Goal: Task Accomplishment & Management: Manage account settings

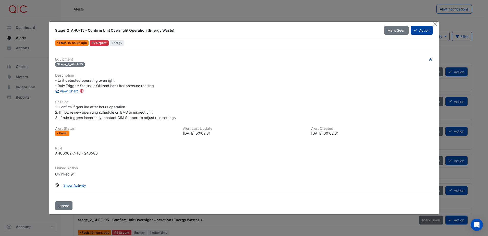
click at [423, 30] on button "Action" at bounding box center [422, 30] width 22 height 9
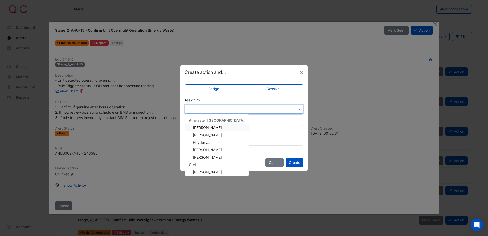
click at [227, 111] on input "text" at bounding box center [238, 109] width 103 height 5
click at [212, 142] on span "Hayder Jan" at bounding box center [202, 142] width 19 height 4
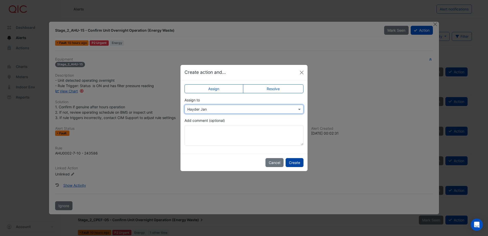
click at [298, 165] on button "Create" at bounding box center [295, 162] width 18 height 9
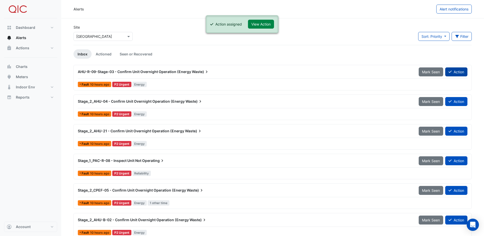
click at [451, 72] on icon at bounding box center [450, 72] width 3 height 4
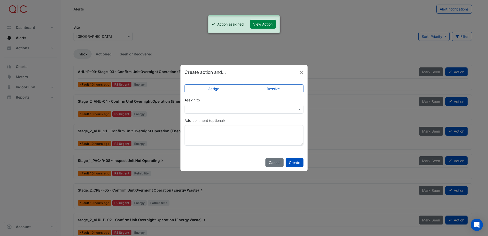
click at [207, 107] on input "text" at bounding box center [238, 109] width 103 height 5
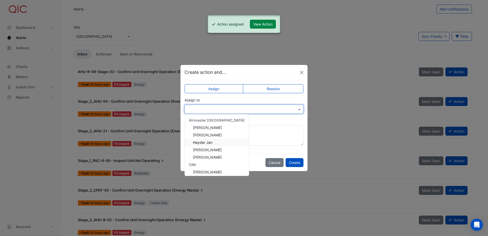
click at [209, 141] on span "Hayder Jan" at bounding box center [202, 142] width 19 height 4
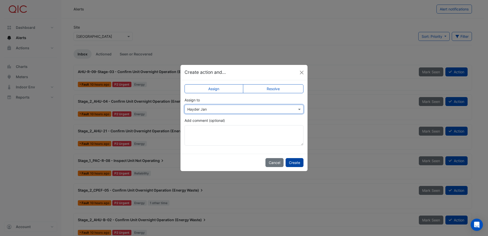
click at [299, 162] on button "Create" at bounding box center [295, 162] width 18 height 9
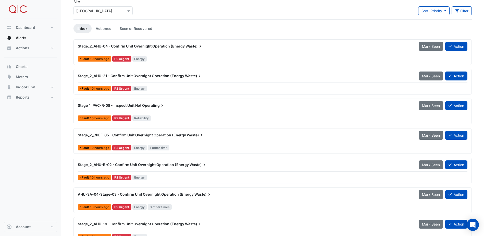
scroll to position [51, 0]
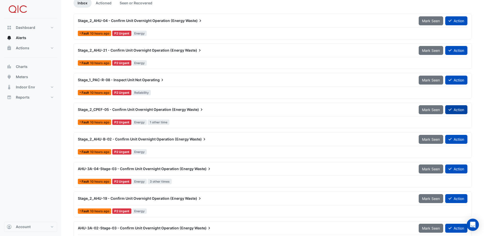
click at [457, 108] on button "Action" at bounding box center [456, 109] width 22 height 9
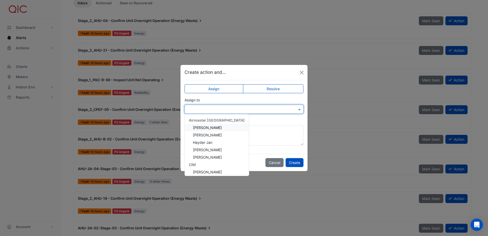
click at [198, 109] on input "text" at bounding box center [238, 109] width 103 height 5
click at [203, 142] on span "Hayder Jan" at bounding box center [202, 142] width 19 height 4
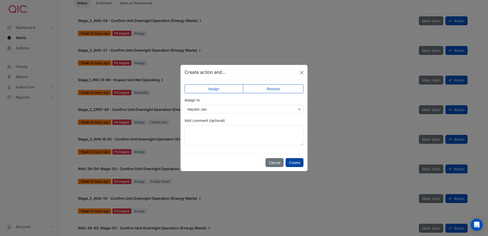
click at [296, 163] on button "Create" at bounding box center [295, 162] width 18 height 9
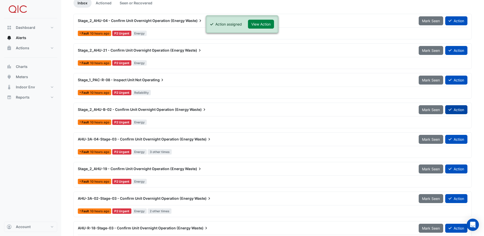
click at [460, 109] on button "Action" at bounding box center [456, 109] width 22 height 9
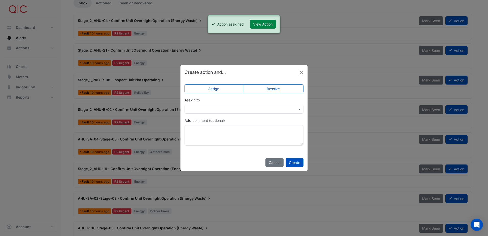
click at [215, 91] on label "Assign" at bounding box center [214, 88] width 59 height 9
click at [224, 88] on label "Assign" at bounding box center [214, 88] width 59 height 9
click at [213, 110] on input "text" at bounding box center [238, 109] width 103 height 5
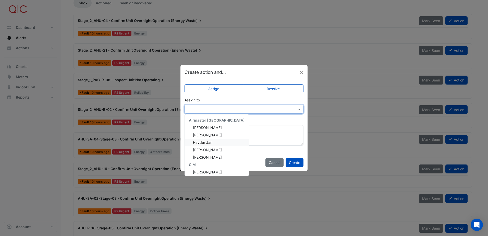
drag, startPoint x: 202, startPoint y: 142, endPoint x: 230, endPoint y: 149, distance: 28.8
click at [203, 142] on span "Hayder Jan" at bounding box center [202, 142] width 19 height 4
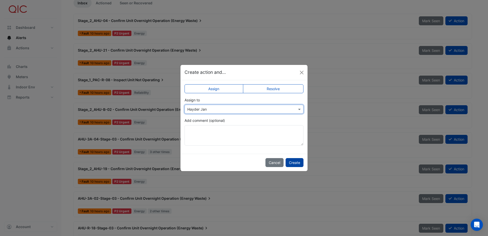
click at [288, 160] on button "Create" at bounding box center [295, 162] width 18 height 9
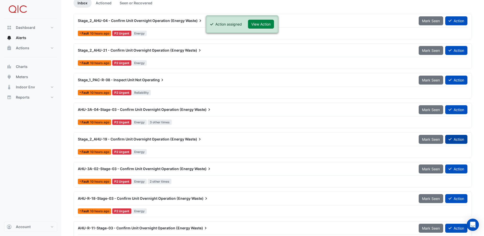
click at [448, 139] on button "Action" at bounding box center [456, 139] width 22 height 9
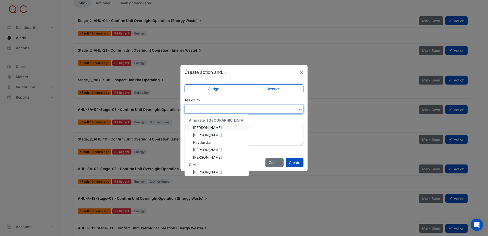
click at [205, 111] on input "text" at bounding box center [238, 109] width 103 height 5
click at [210, 142] on span "Hayder Jan" at bounding box center [202, 142] width 19 height 4
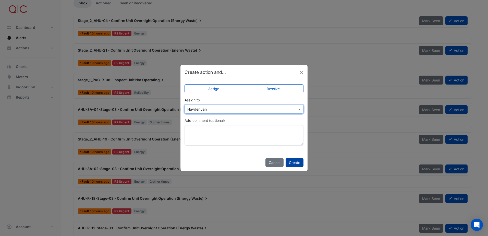
click at [302, 164] on button "Create" at bounding box center [295, 162] width 18 height 9
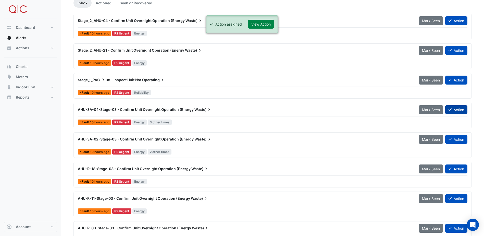
click at [454, 109] on button "Action" at bounding box center [456, 109] width 22 height 9
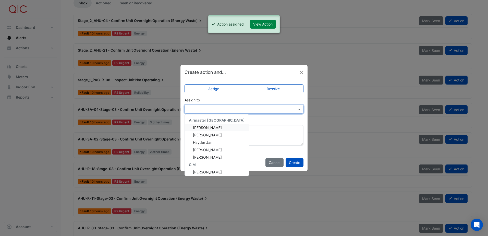
click at [219, 112] on div at bounding box center [244, 109] width 119 height 9
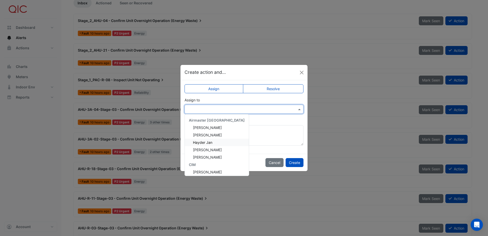
click at [217, 141] on div "Hayder Jan" at bounding box center [217, 142] width 64 height 7
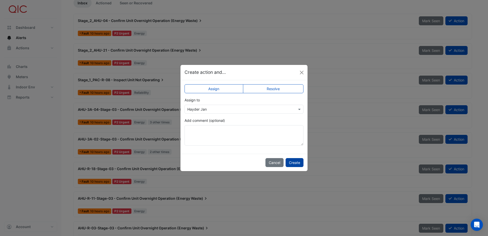
click at [296, 165] on button "Create" at bounding box center [295, 162] width 18 height 9
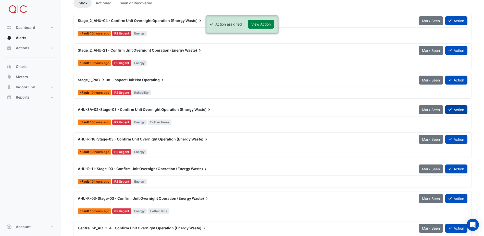
click at [451, 108] on button "Action" at bounding box center [456, 109] width 22 height 9
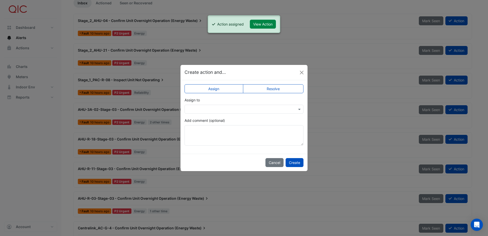
click at [221, 87] on label "Assign" at bounding box center [214, 88] width 59 height 9
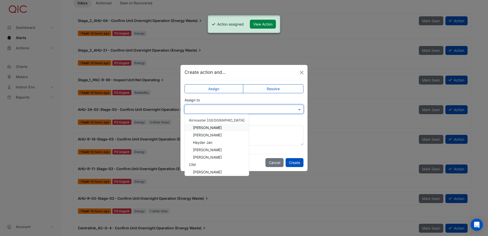
click at [217, 107] on input "text" at bounding box center [238, 109] width 103 height 5
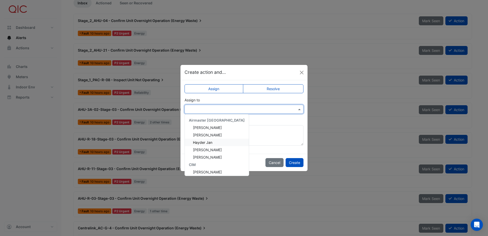
click at [213, 142] on div "Hayder Jan" at bounding box center [217, 142] width 64 height 7
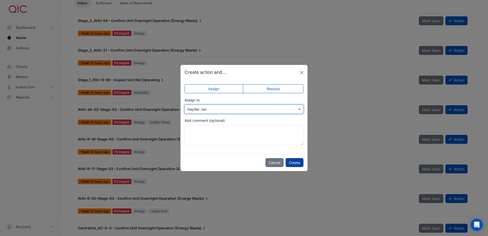
click at [296, 164] on button "Create" at bounding box center [295, 162] width 18 height 9
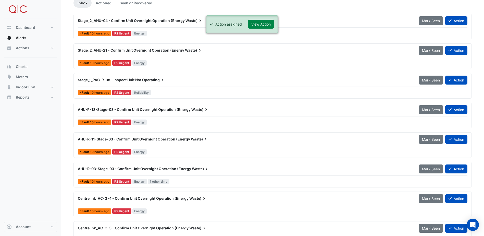
click at [470, 112] on div "Mark Seen Action" at bounding box center [443, 109] width 55 height 9
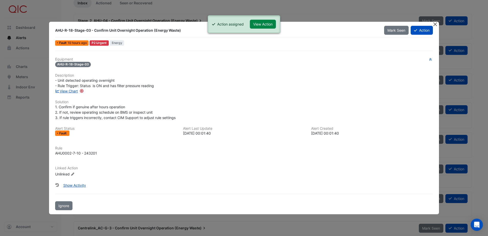
click at [435, 23] on button "Close" at bounding box center [435, 24] width 5 height 5
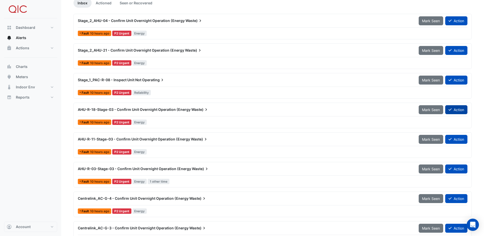
click at [453, 110] on button "Action" at bounding box center [456, 109] width 22 height 9
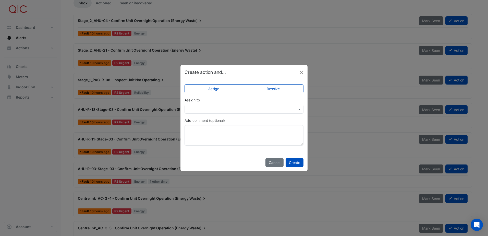
click at [216, 109] on input "text" at bounding box center [238, 109] width 103 height 5
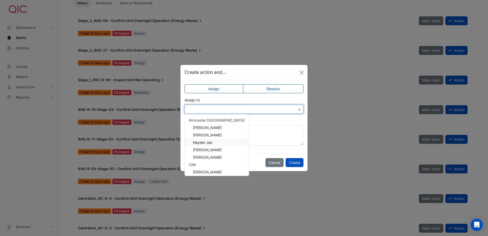
click at [214, 139] on div "Hayder Jan" at bounding box center [217, 142] width 64 height 7
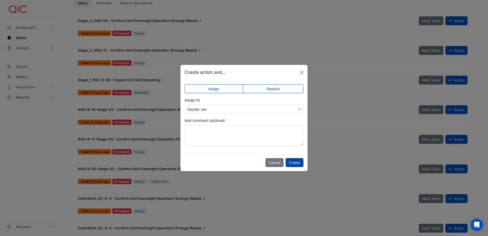
click at [291, 161] on button "Create" at bounding box center [295, 162] width 18 height 9
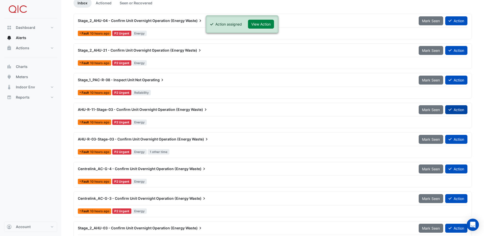
click at [454, 108] on button "Action" at bounding box center [456, 109] width 22 height 9
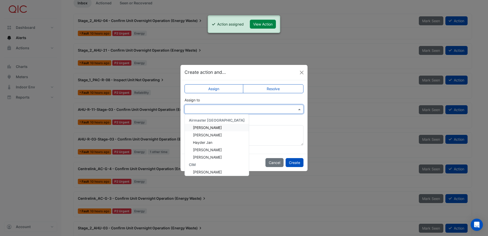
click at [236, 107] on input "text" at bounding box center [238, 109] width 103 height 5
click at [214, 141] on div "Hayder Jan" at bounding box center [217, 142] width 64 height 7
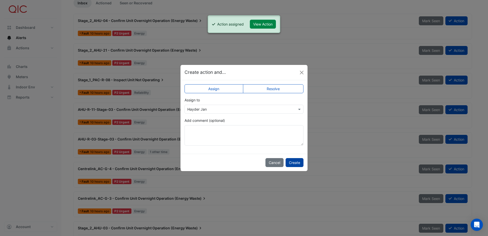
click at [292, 162] on button "Create" at bounding box center [295, 162] width 18 height 9
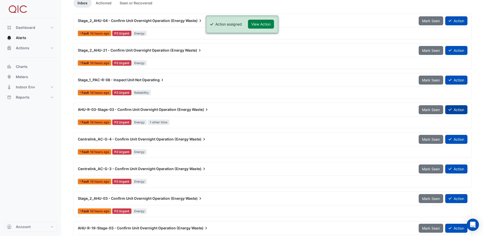
click at [457, 108] on button "Action" at bounding box center [456, 109] width 22 height 9
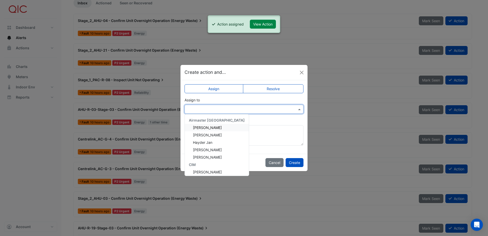
click at [253, 108] on input "text" at bounding box center [238, 109] width 103 height 5
click at [218, 140] on div "Hayder Jan" at bounding box center [217, 142] width 64 height 7
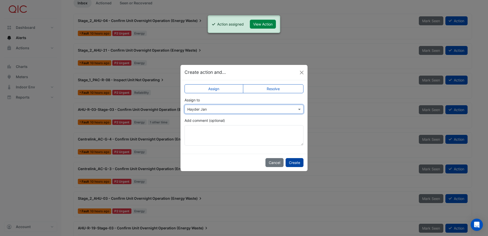
click at [300, 162] on button "Create" at bounding box center [295, 162] width 18 height 9
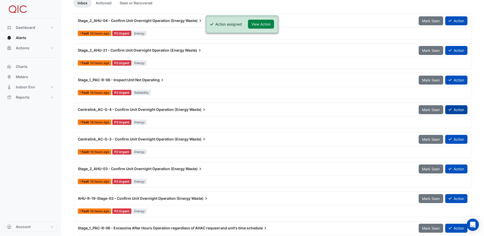
click at [451, 108] on button "Action" at bounding box center [456, 109] width 22 height 9
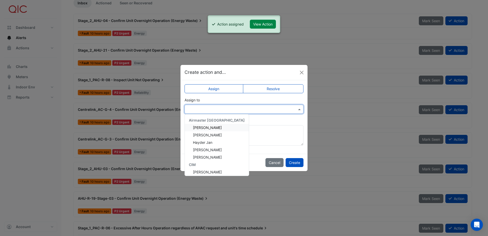
click at [210, 109] on input "text" at bounding box center [238, 109] width 103 height 5
click at [206, 142] on span "Hayder Jan" at bounding box center [202, 142] width 19 height 4
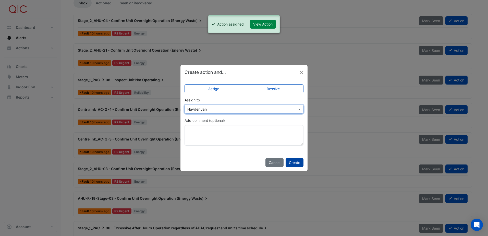
click at [294, 162] on button "Create" at bounding box center [295, 162] width 18 height 9
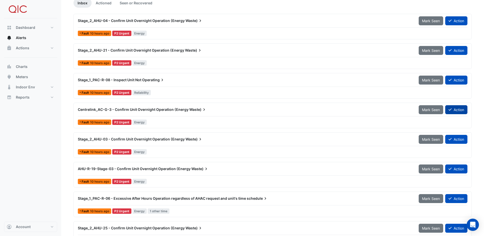
click at [452, 111] on button "Action" at bounding box center [456, 109] width 22 height 9
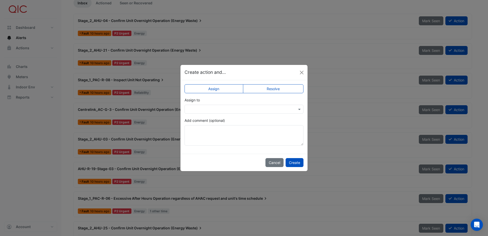
click at [227, 109] on input "text" at bounding box center [238, 109] width 103 height 5
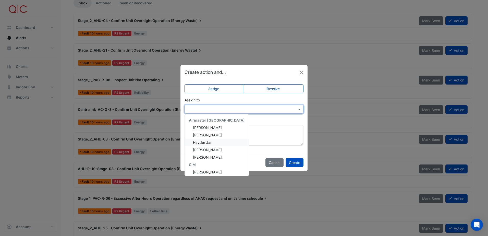
click at [217, 139] on div "Hayder Jan" at bounding box center [217, 142] width 64 height 7
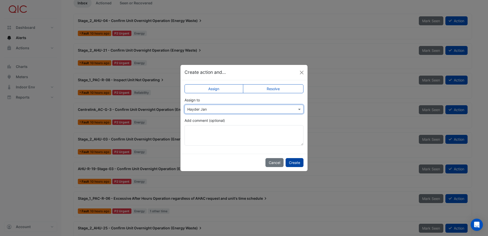
click at [295, 162] on button "Create" at bounding box center [295, 162] width 18 height 9
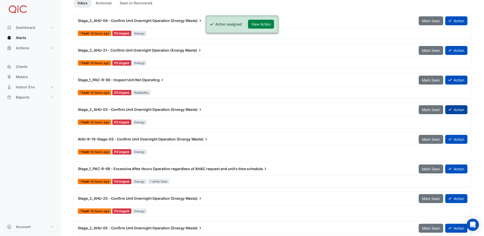
click at [458, 110] on button "Action" at bounding box center [456, 109] width 22 height 9
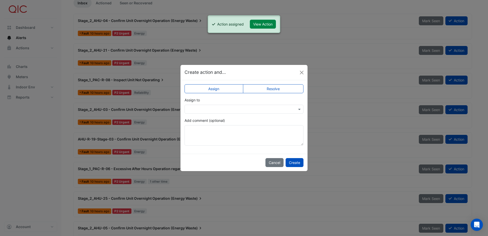
click at [259, 105] on div at bounding box center [244, 109] width 119 height 9
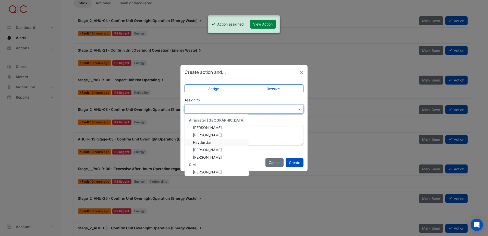
click at [223, 141] on div "Hayder Jan" at bounding box center [217, 142] width 64 height 7
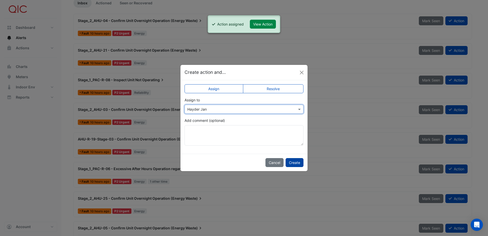
click at [292, 163] on button "Create" at bounding box center [295, 162] width 18 height 9
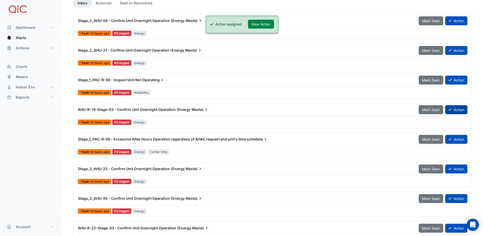
click at [456, 112] on button "Action" at bounding box center [456, 109] width 22 height 9
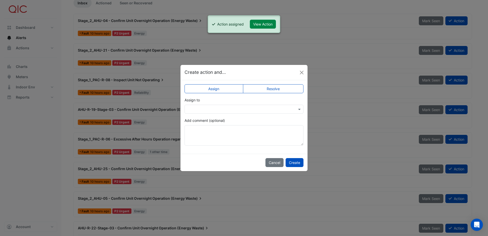
click at [236, 109] on input "text" at bounding box center [238, 109] width 103 height 5
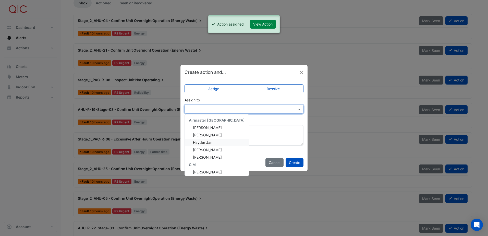
click at [220, 143] on div "Hayder Jan" at bounding box center [217, 142] width 64 height 7
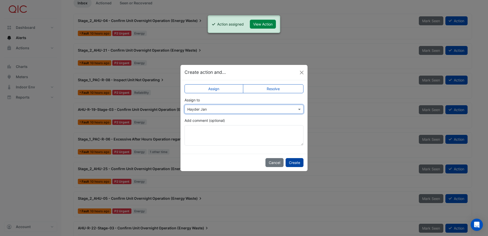
click at [298, 163] on button "Create" at bounding box center [295, 162] width 18 height 9
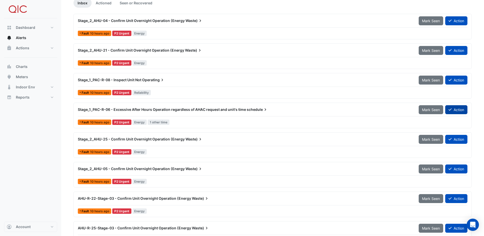
click at [457, 108] on button "Action" at bounding box center [456, 109] width 22 height 9
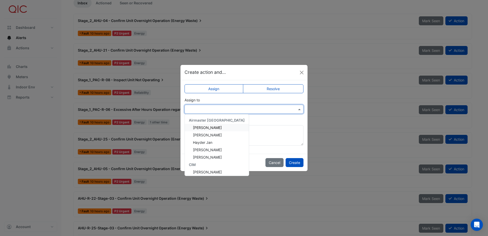
click at [259, 110] on input "text" at bounding box center [238, 109] width 103 height 5
click at [219, 139] on div "Hayder Jan" at bounding box center [217, 142] width 64 height 7
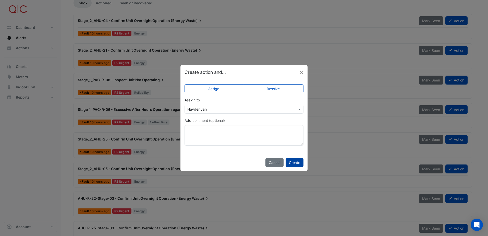
click at [295, 161] on button "Create" at bounding box center [295, 162] width 18 height 9
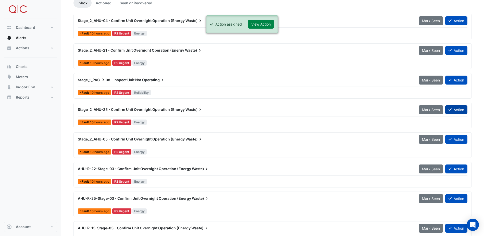
click at [457, 110] on button "Action" at bounding box center [456, 109] width 22 height 9
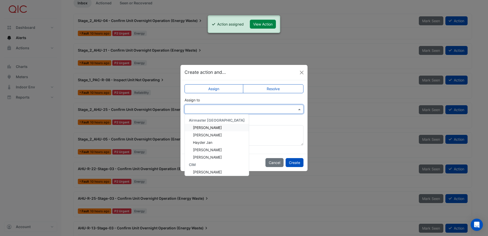
click at [264, 109] on input "text" at bounding box center [238, 109] width 103 height 5
click at [210, 142] on span "Hayder Jan" at bounding box center [202, 142] width 19 height 4
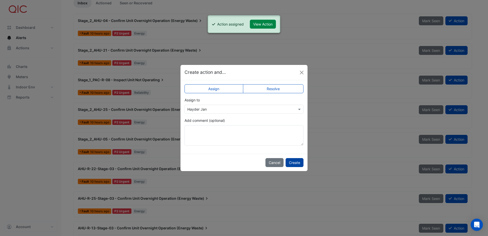
click at [300, 162] on button "Create" at bounding box center [295, 162] width 18 height 9
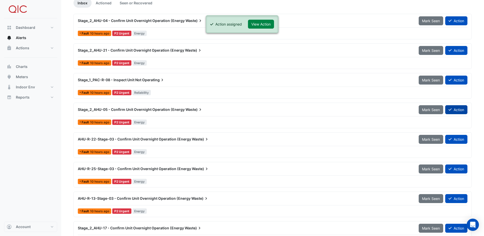
click at [450, 109] on icon at bounding box center [450, 110] width 3 height 4
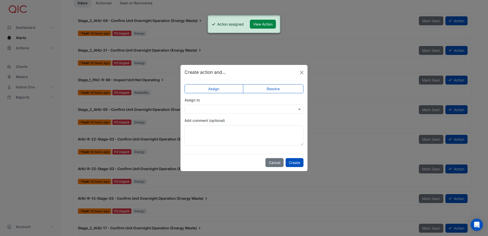
click at [257, 109] on input "text" at bounding box center [238, 109] width 103 height 5
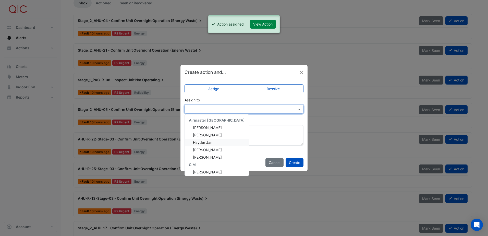
click at [219, 142] on div "Hayder Jan" at bounding box center [217, 142] width 64 height 7
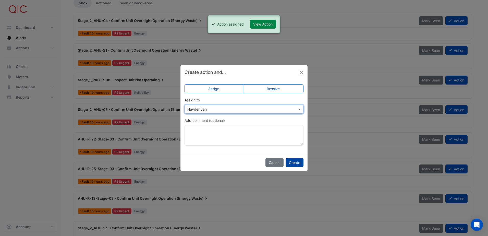
click at [291, 162] on button "Create" at bounding box center [295, 162] width 18 height 9
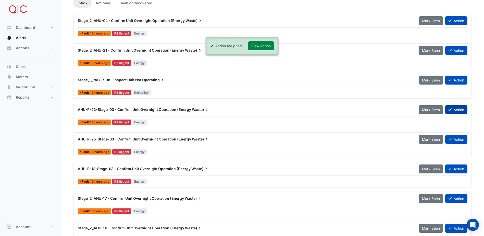
click at [460, 108] on button "Action" at bounding box center [456, 109] width 22 height 9
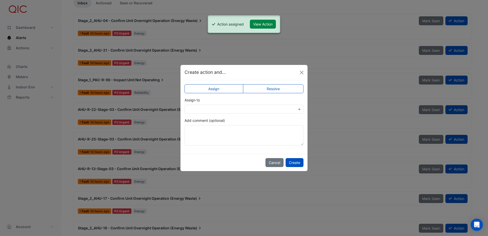
click at [267, 111] on input "text" at bounding box center [238, 109] width 103 height 5
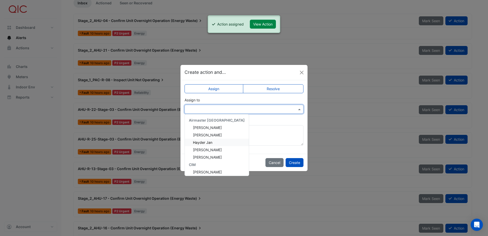
click at [210, 141] on span "Hayder Jan" at bounding box center [202, 142] width 19 height 4
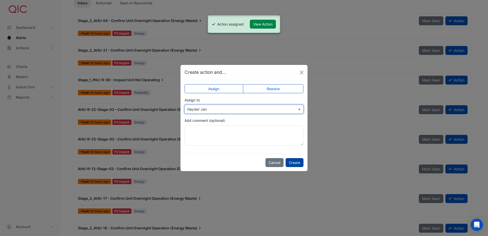
click at [296, 162] on button "Create" at bounding box center [295, 162] width 18 height 9
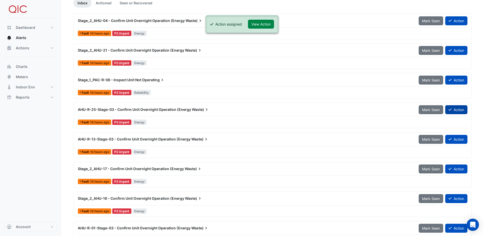
click at [449, 108] on icon at bounding box center [450, 110] width 3 height 4
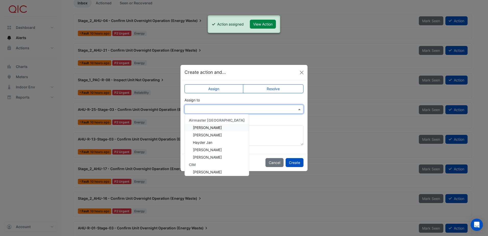
click at [239, 109] on input "text" at bounding box center [238, 109] width 103 height 5
click at [218, 142] on div "Hayder Jan" at bounding box center [217, 142] width 64 height 7
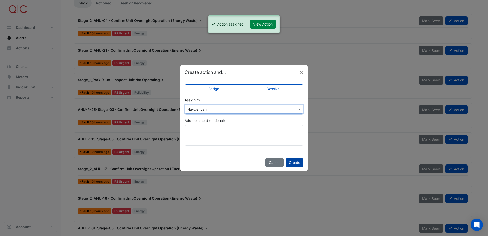
drag, startPoint x: 289, startPoint y: 161, endPoint x: 294, endPoint y: 160, distance: 4.7
click at [290, 161] on button "Create" at bounding box center [295, 162] width 18 height 9
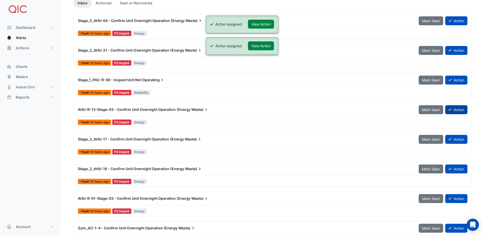
click at [460, 109] on button "Action" at bounding box center [456, 109] width 22 height 9
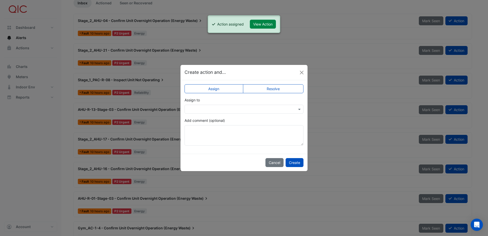
click at [253, 111] on input "text" at bounding box center [238, 109] width 103 height 5
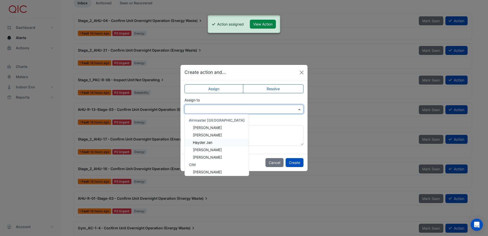
click at [220, 142] on div "Hayder Jan" at bounding box center [217, 142] width 64 height 7
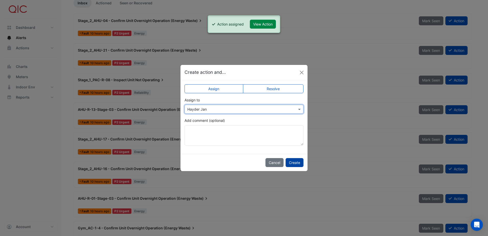
click at [292, 162] on button "Create" at bounding box center [295, 162] width 18 height 9
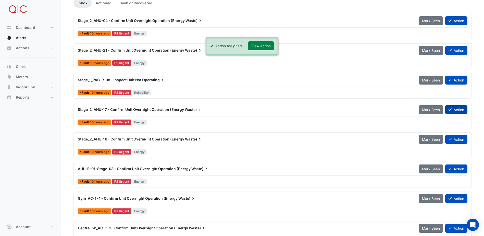
click at [454, 108] on button "Action" at bounding box center [456, 109] width 22 height 9
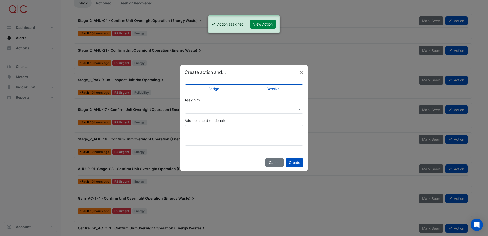
click at [294, 110] on div at bounding box center [244, 109] width 118 height 6
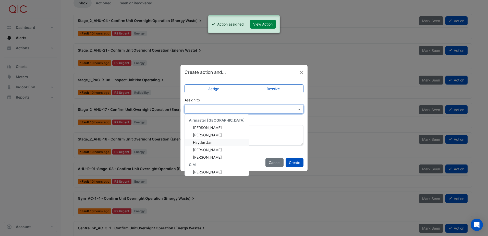
drag, startPoint x: 217, startPoint y: 144, endPoint x: 253, endPoint y: 156, distance: 37.7
click at [217, 144] on div "Hayder Jan" at bounding box center [217, 142] width 64 height 7
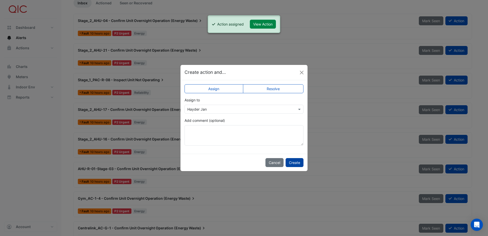
click at [299, 164] on button "Create" at bounding box center [295, 162] width 18 height 9
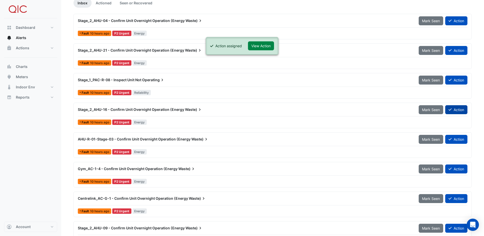
click at [447, 110] on button "Action" at bounding box center [456, 109] width 22 height 9
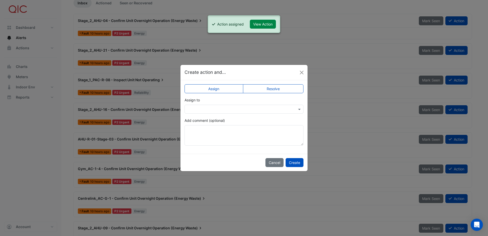
click at [233, 111] on input "text" at bounding box center [238, 109] width 103 height 5
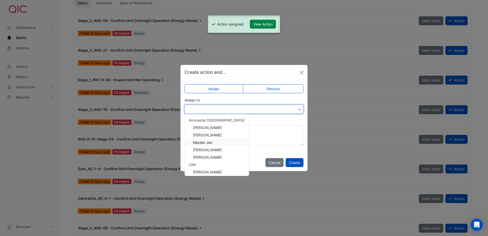
click at [208, 142] on span "Hayder Jan" at bounding box center [202, 142] width 19 height 4
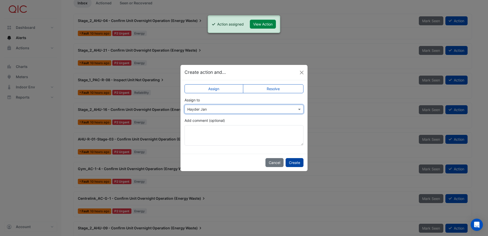
drag, startPoint x: 294, startPoint y: 162, endPoint x: 290, endPoint y: 162, distance: 4.1
click at [294, 162] on button "Create" at bounding box center [295, 162] width 18 height 9
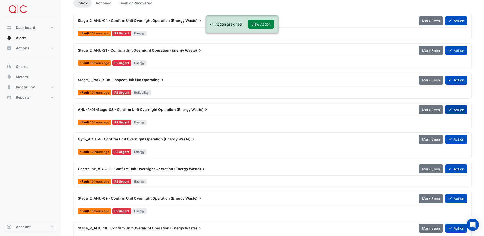
click at [453, 112] on button "Action" at bounding box center [456, 109] width 22 height 9
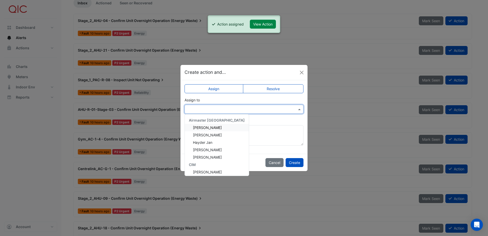
click at [257, 108] on input "text" at bounding box center [238, 109] width 103 height 5
click at [222, 142] on div "Hayder Jan" at bounding box center [217, 142] width 64 height 7
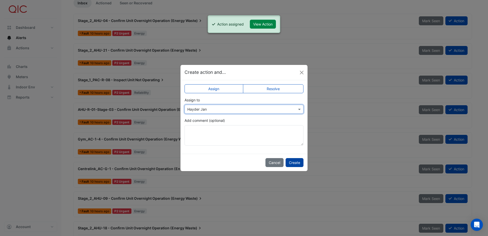
click at [290, 161] on button "Create" at bounding box center [295, 162] width 18 height 9
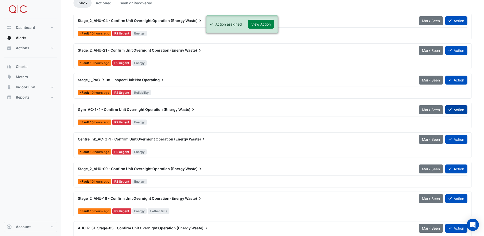
click at [458, 109] on button "Action" at bounding box center [456, 109] width 22 height 9
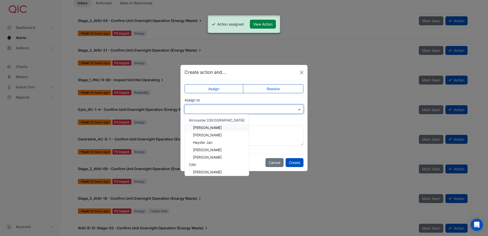
click at [248, 111] on input "text" at bounding box center [238, 109] width 103 height 5
click at [218, 142] on div "Hayder Jan" at bounding box center [217, 142] width 64 height 7
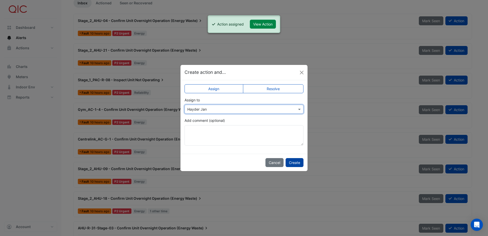
click at [294, 160] on button "Create" at bounding box center [295, 162] width 18 height 9
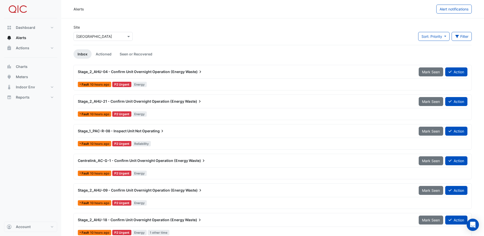
click at [81, 54] on link "Inbox" at bounding box center [83, 53] width 18 height 9
click at [455, 71] on button "Action" at bounding box center [456, 71] width 22 height 9
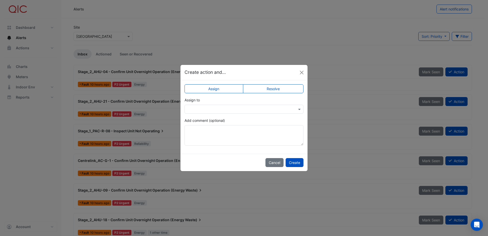
click at [228, 108] on input "text" at bounding box center [238, 109] width 103 height 5
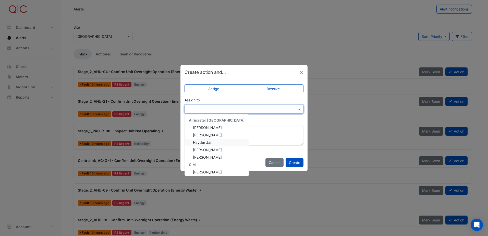
click at [212, 141] on span "Hayder Jan" at bounding box center [202, 142] width 19 height 4
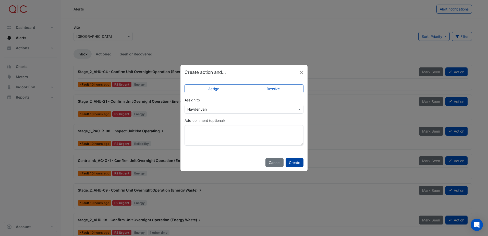
click at [299, 160] on button "Create" at bounding box center [295, 162] width 18 height 9
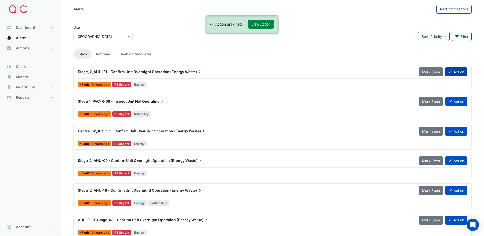
click at [460, 72] on button "Action" at bounding box center [456, 71] width 22 height 9
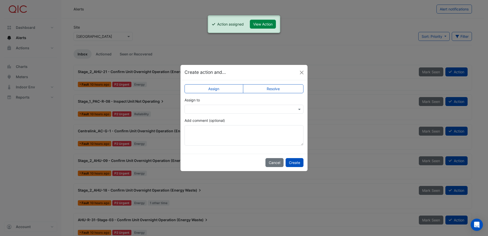
click at [236, 108] on input "text" at bounding box center [238, 109] width 103 height 5
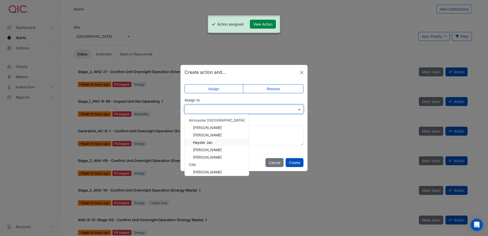
click at [208, 143] on span "Hayder Jan" at bounding box center [202, 142] width 19 height 4
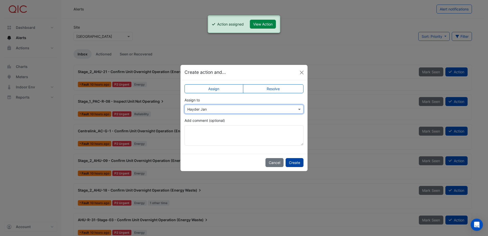
click at [291, 161] on button "Create" at bounding box center [295, 162] width 18 height 9
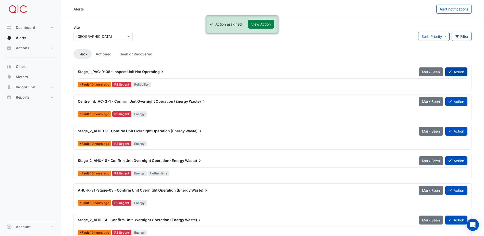
click at [452, 73] on button "Action" at bounding box center [456, 71] width 22 height 9
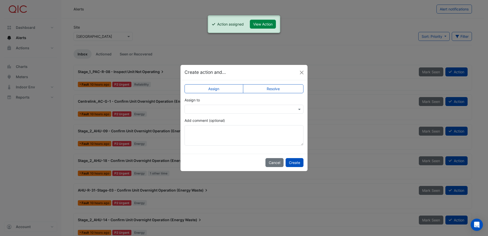
click at [218, 109] on input "text" at bounding box center [238, 109] width 103 height 5
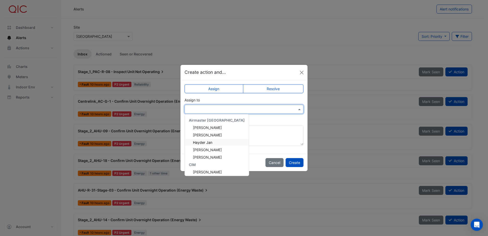
click at [208, 141] on span "Hayder Jan" at bounding box center [202, 142] width 19 height 4
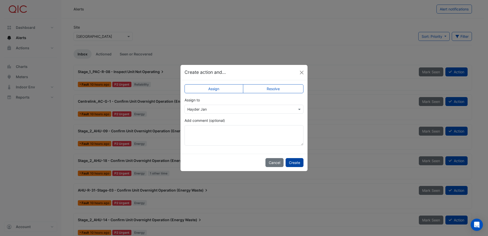
click at [295, 161] on button "Create" at bounding box center [295, 162] width 18 height 9
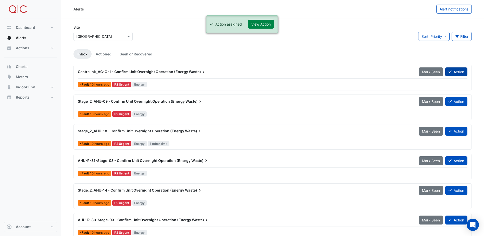
click at [454, 70] on button "Action" at bounding box center [456, 71] width 22 height 9
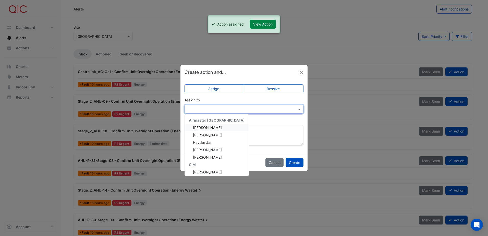
click at [244, 110] on input "text" at bounding box center [238, 109] width 103 height 5
click at [222, 142] on div "Hayder Jan" at bounding box center [217, 142] width 64 height 7
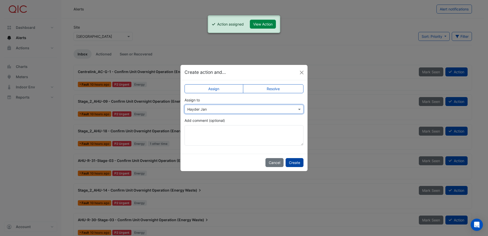
click at [298, 163] on button "Create" at bounding box center [295, 162] width 18 height 9
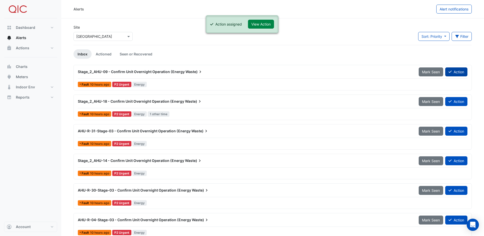
click at [454, 72] on button "Action" at bounding box center [456, 71] width 22 height 9
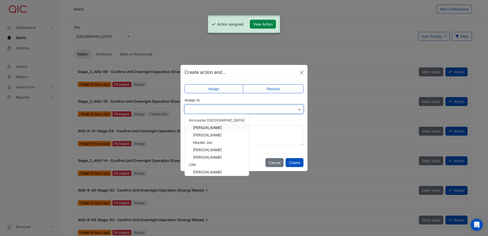
click at [285, 113] on div at bounding box center [244, 109] width 119 height 9
click at [211, 143] on span "Hayder Jan" at bounding box center [202, 142] width 19 height 4
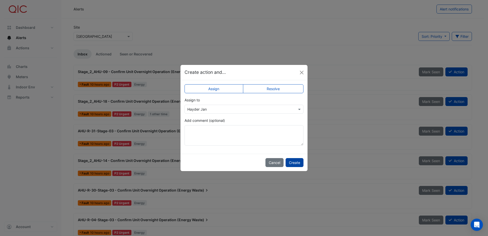
click at [290, 163] on button "Create" at bounding box center [295, 162] width 18 height 9
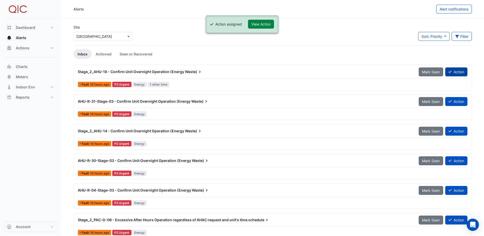
click at [453, 70] on button "Action" at bounding box center [456, 71] width 22 height 9
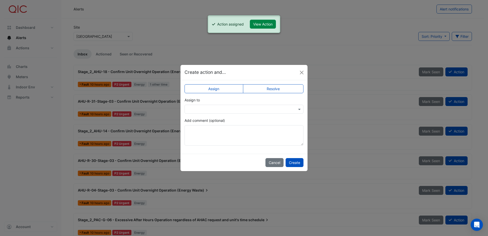
click at [216, 107] on input "text" at bounding box center [238, 109] width 103 height 5
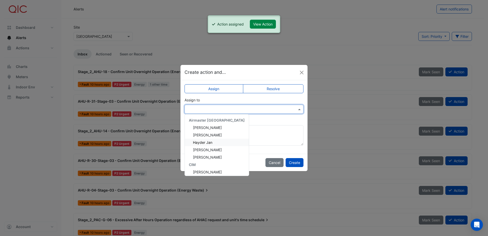
click at [207, 143] on span "Hayder Jan" at bounding box center [202, 142] width 19 height 4
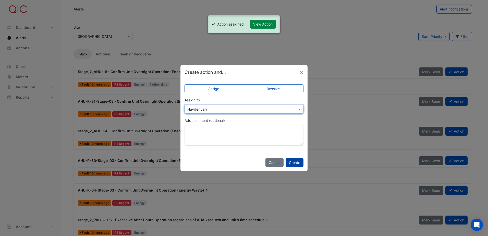
click at [296, 161] on button "Create" at bounding box center [295, 162] width 18 height 9
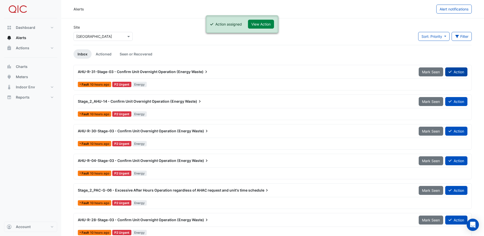
click at [463, 72] on button "Action" at bounding box center [456, 71] width 22 height 9
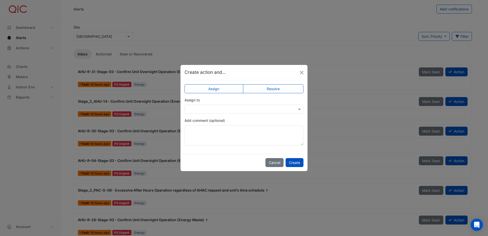
click at [191, 109] on input "text" at bounding box center [238, 109] width 103 height 5
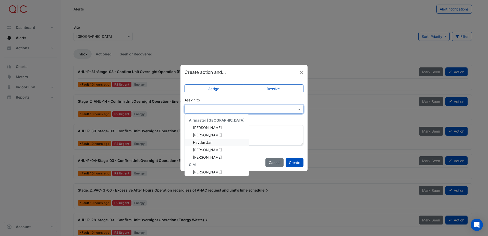
click at [197, 142] on span "Hayder Jan" at bounding box center [202, 142] width 19 height 4
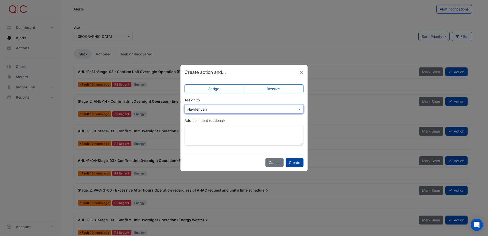
click at [295, 163] on button "Create" at bounding box center [295, 162] width 18 height 9
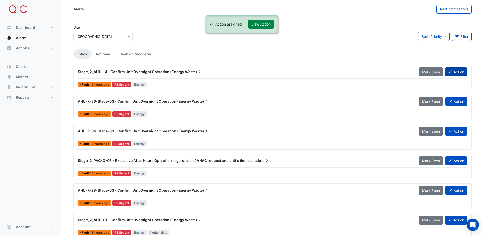
click at [452, 70] on button "Action" at bounding box center [456, 71] width 22 height 9
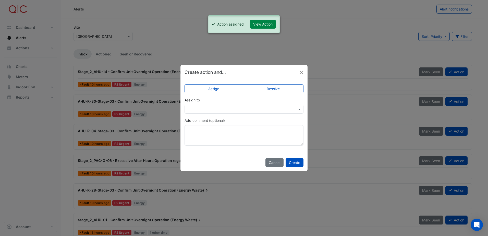
click at [228, 109] on input "text" at bounding box center [238, 109] width 103 height 5
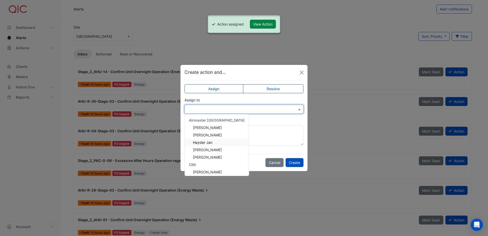
click at [214, 141] on div "Hayder Jan" at bounding box center [217, 142] width 64 height 7
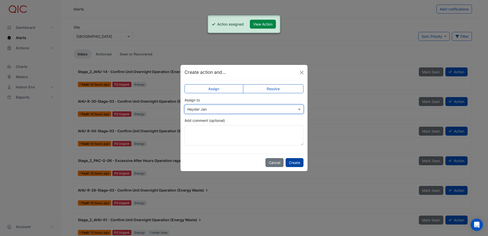
click at [295, 160] on button "Create" at bounding box center [295, 162] width 18 height 9
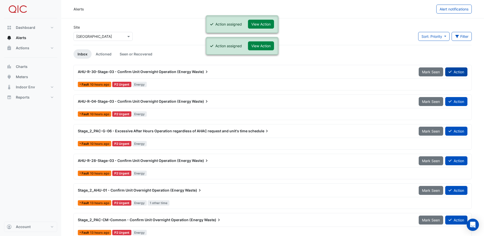
click at [458, 74] on button "Action" at bounding box center [456, 71] width 22 height 9
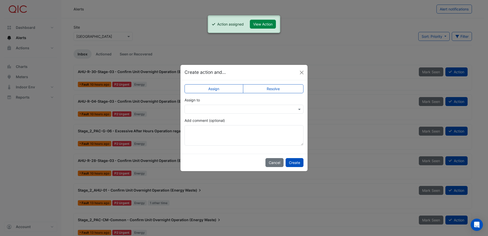
click at [216, 107] on input "text" at bounding box center [238, 109] width 103 height 5
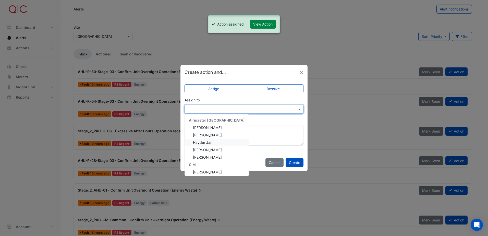
drag, startPoint x: 206, startPoint y: 143, endPoint x: 209, endPoint y: 142, distance: 2.7
click at [206, 143] on span "Hayder Jan" at bounding box center [202, 142] width 19 height 4
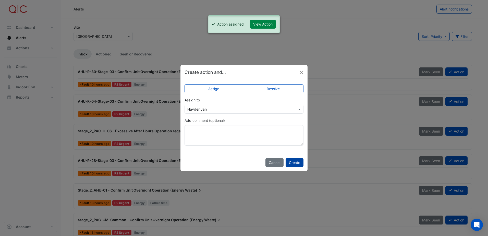
click at [292, 161] on button "Create" at bounding box center [295, 162] width 18 height 9
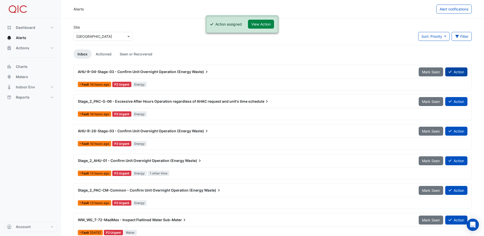
click at [456, 69] on button "Action" at bounding box center [456, 71] width 22 height 9
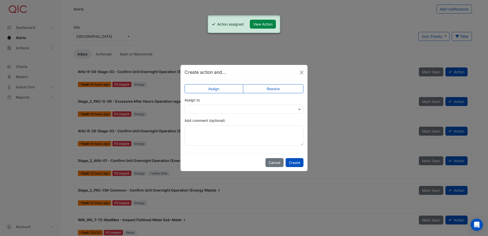
click at [256, 106] on div at bounding box center [244, 109] width 119 height 9
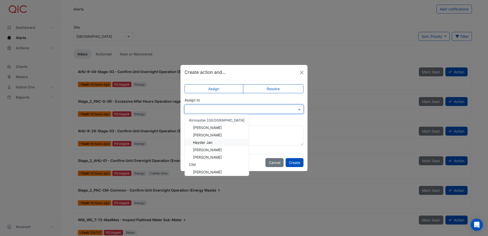
click at [214, 143] on div "Hayder Jan" at bounding box center [217, 142] width 64 height 7
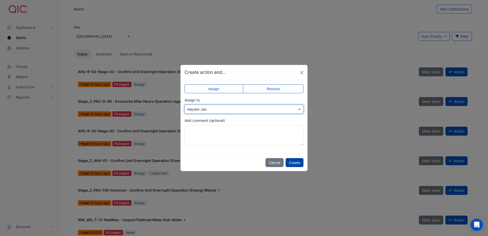
click at [297, 160] on button "Create" at bounding box center [295, 162] width 18 height 9
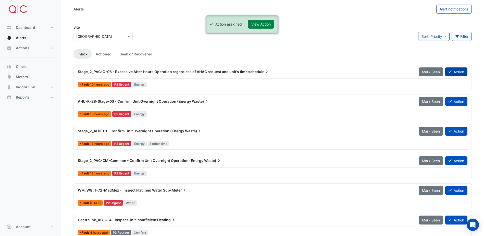
click at [453, 69] on button "Action" at bounding box center [456, 71] width 22 height 9
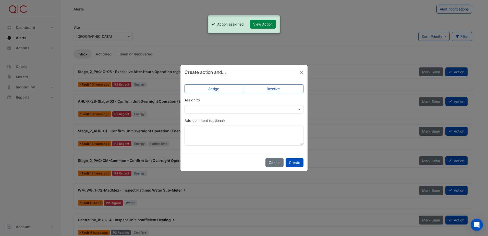
click at [271, 112] on div at bounding box center [244, 109] width 119 height 9
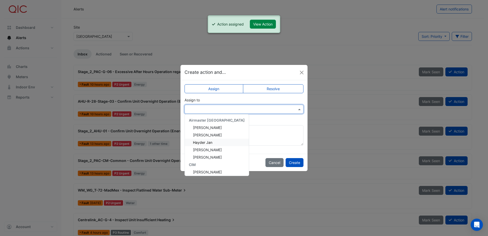
click at [198, 141] on span "Hayder Jan" at bounding box center [202, 142] width 19 height 4
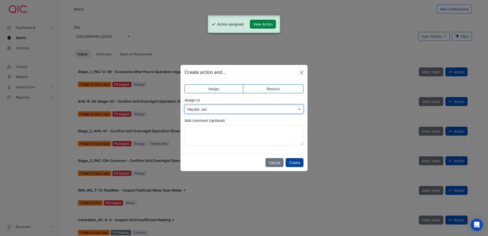
click at [297, 164] on button "Create" at bounding box center [295, 162] width 18 height 9
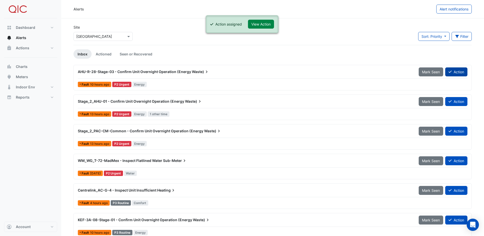
click at [463, 73] on button "Action" at bounding box center [456, 71] width 22 height 9
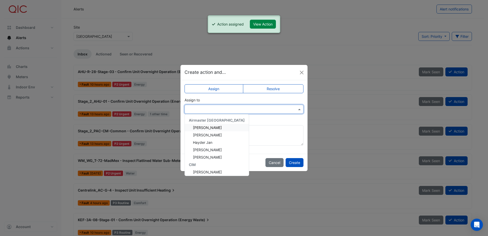
click at [248, 110] on input "text" at bounding box center [238, 109] width 103 height 5
click at [218, 139] on div "Hayder Jan" at bounding box center [217, 142] width 64 height 7
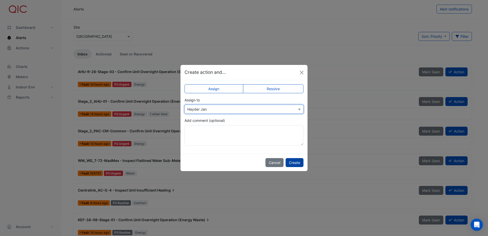
click at [292, 163] on button "Create" at bounding box center [295, 162] width 18 height 9
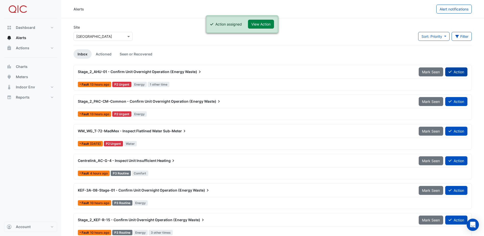
click at [460, 72] on button "Action" at bounding box center [456, 71] width 22 height 9
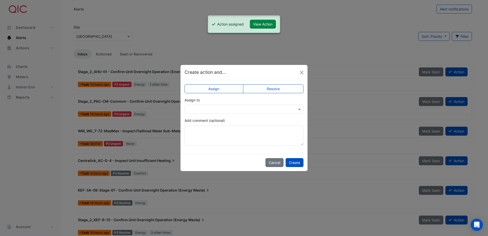
click at [235, 110] on input "text" at bounding box center [238, 109] width 103 height 5
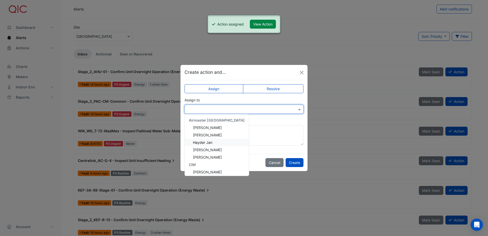
click at [213, 143] on div "Hayder Jan" at bounding box center [217, 142] width 64 height 7
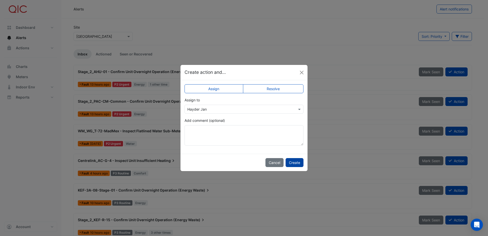
click at [299, 161] on button "Create" at bounding box center [295, 162] width 18 height 9
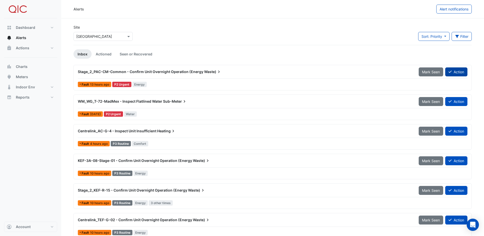
click at [459, 72] on button "Action" at bounding box center [456, 71] width 22 height 9
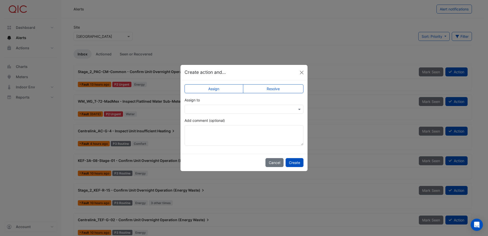
click at [225, 111] on input "text" at bounding box center [238, 109] width 103 height 5
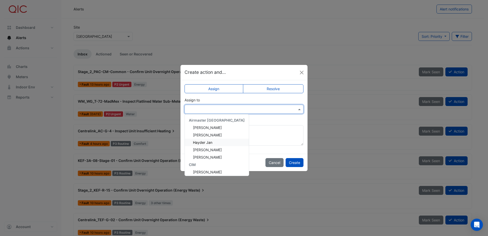
click at [207, 141] on span "Hayder Jan" at bounding box center [202, 142] width 19 height 4
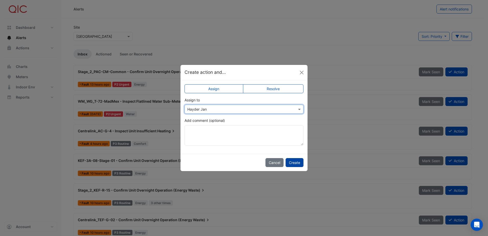
click at [292, 160] on button "Create" at bounding box center [295, 162] width 18 height 9
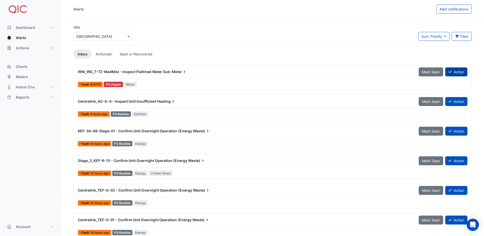
click at [456, 71] on button "Action" at bounding box center [456, 71] width 22 height 9
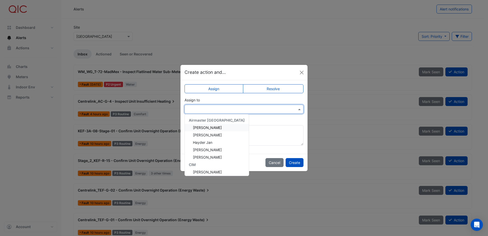
click at [220, 110] on input "text" at bounding box center [238, 109] width 103 height 5
click at [210, 141] on span "Hayder Jan" at bounding box center [202, 142] width 19 height 4
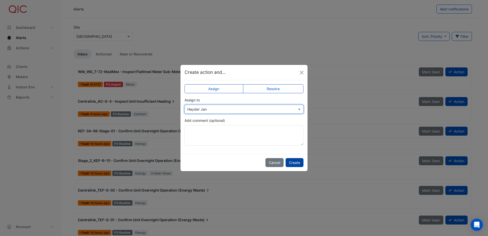
click at [292, 161] on button "Create" at bounding box center [295, 162] width 18 height 9
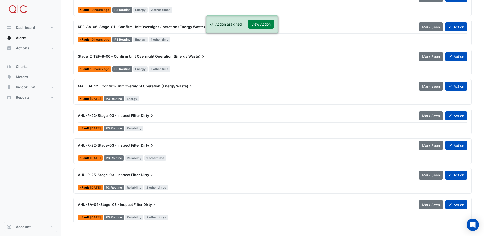
scroll to position [288, 0]
